Goal: Information Seeking & Learning: Learn about a topic

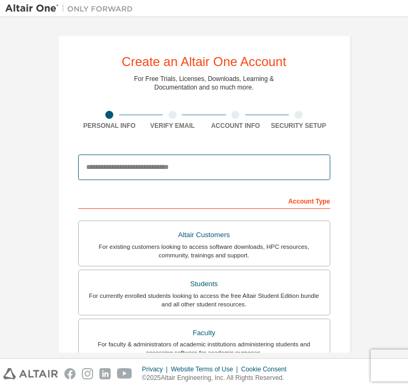
click at [189, 169] on input "email" at bounding box center [204, 167] width 252 height 26
type input "**********"
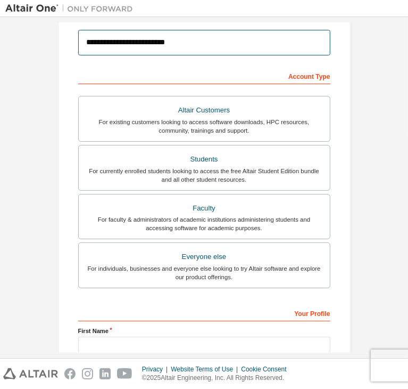
scroll to position [125, 0]
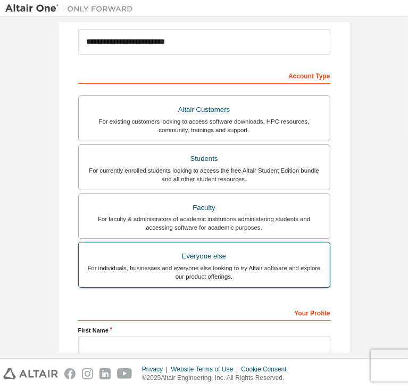
click at [186, 264] on div "For individuals, businesses and everyone else looking to try Altair software an…" at bounding box center [204, 272] width 239 height 17
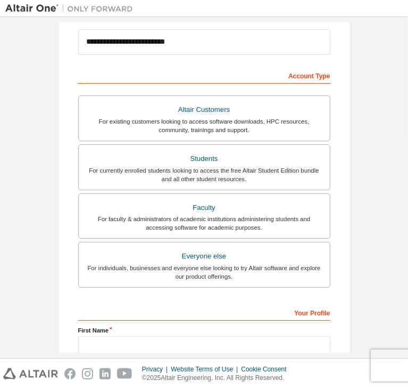
scroll to position [232, 0]
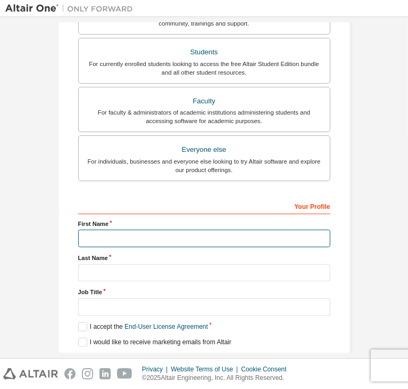
click at [145, 236] on input "text" at bounding box center [204, 239] width 252 height 18
type input "****"
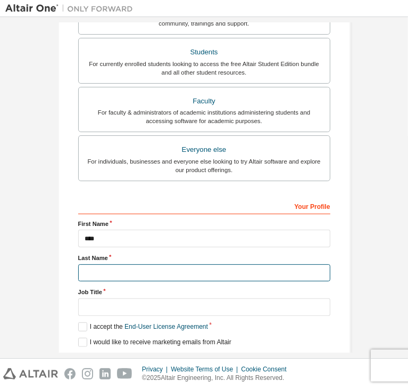
click at [211, 264] on input "text" at bounding box center [204, 273] width 252 height 18
type input "******"
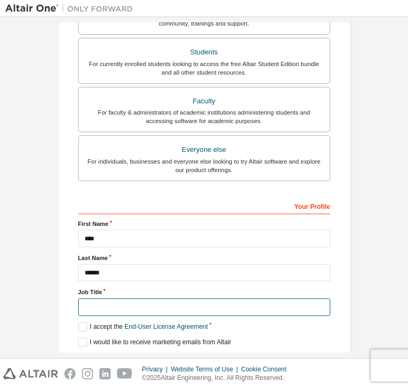
click at [144, 298] on input "text" at bounding box center [204, 307] width 252 height 18
click at [112, 298] on input "text" at bounding box center [204, 307] width 252 height 18
type input "*******"
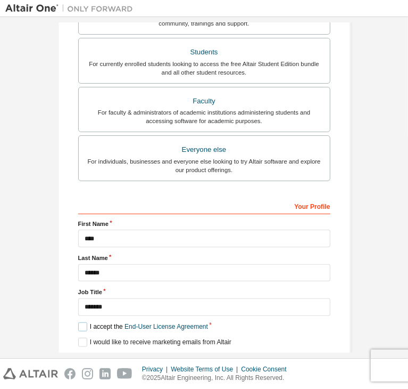
click at [81, 322] on label "I accept the End-User License Agreement" at bounding box center [143, 326] width 130 height 9
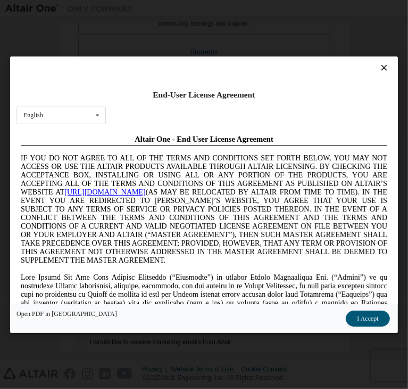
scroll to position [0, 0]
click at [347, 318] on button "I Accept" at bounding box center [369, 318] width 44 height 16
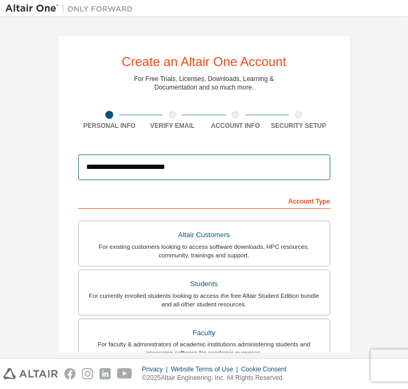
click at [224, 169] on input "**********" at bounding box center [204, 167] width 252 height 26
drag, startPoint x: 241, startPoint y: 171, endPoint x: 209, endPoint y: 152, distance: 37.3
click at [209, 152] on div "**********" at bounding box center [204, 167] width 252 height 36
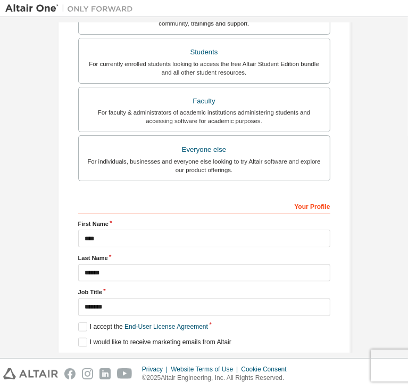
click at [215, 353] on button "Next" at bounding box center [203, 361] width 48 height 16
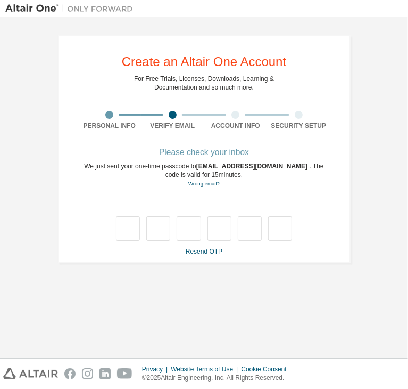
type input "*"
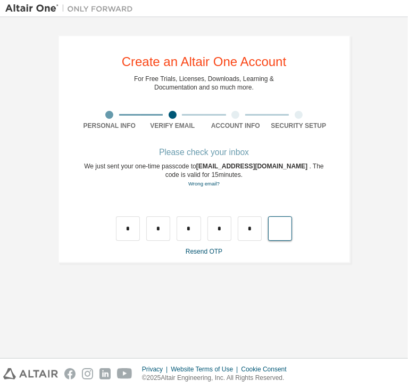
type input "*"
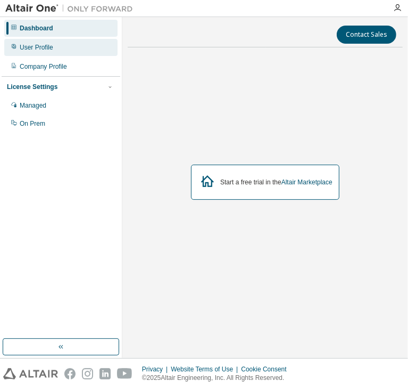
click at [72, 50] on div "User Profile" at bounding box center [60, 47] width 113 height 17
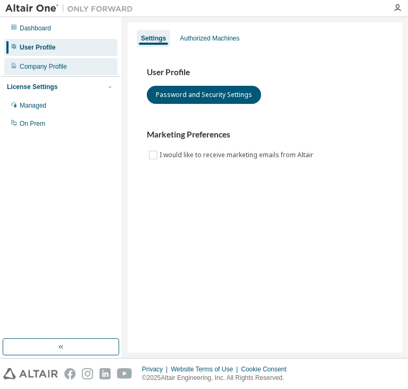
click at [75, 60] on div "Company Profile" at bounding box center [60, 66] width 113 height 17
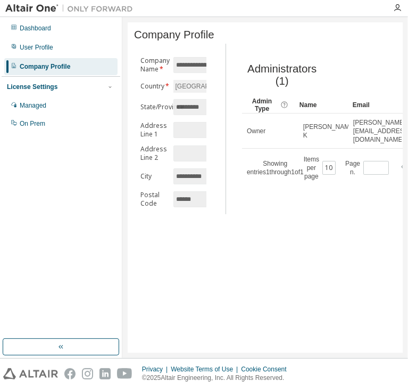
click at [70, 86] on div "License Settings" at bounding box center [61, 87] width 108 height 10
click at [38, 109] on div "Managed" at bounding box center [33, 105] width 27 height 9
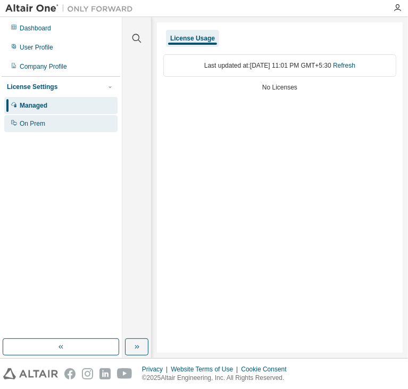
click at [39, 119] on div "On Prem" at bounding box center [33, 123] width 26 height 9
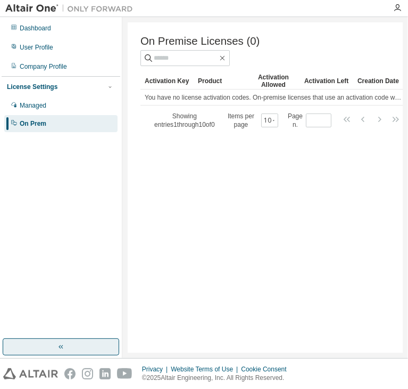
click at [79, 342] on button "button" at bounding box center [61, 346] width 117 height 17
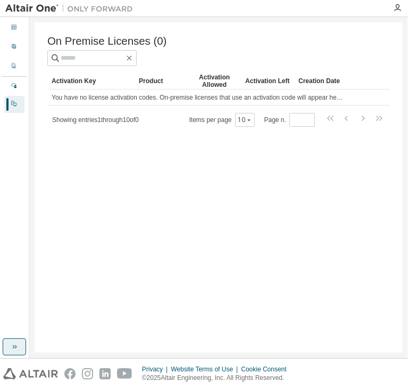
click at [18, 346] on icon "button" at bounding box center [14, 346] width 9 height 9
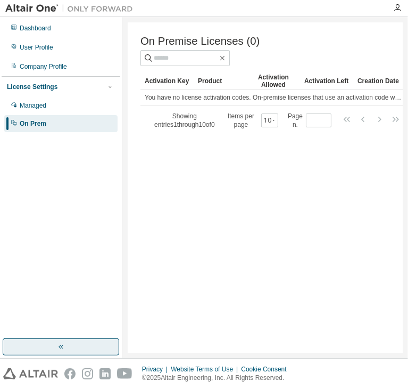
click at [91, 5] on img at bounding box center [71, 8] width 133 height 11
click at [404, 7] on div at bounding box center [397, 8] width 21 height 9
click at [399, 6] on icon "button" at bounding box center [398, 8] width 9 height 9
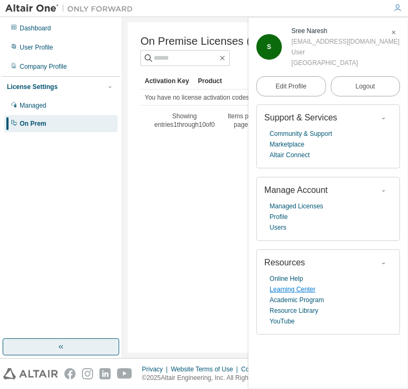
click at [279, 292] on link "Learning Center" at bounding box center [293, 289] width 46 height 11
